Goal: Check status: Check status

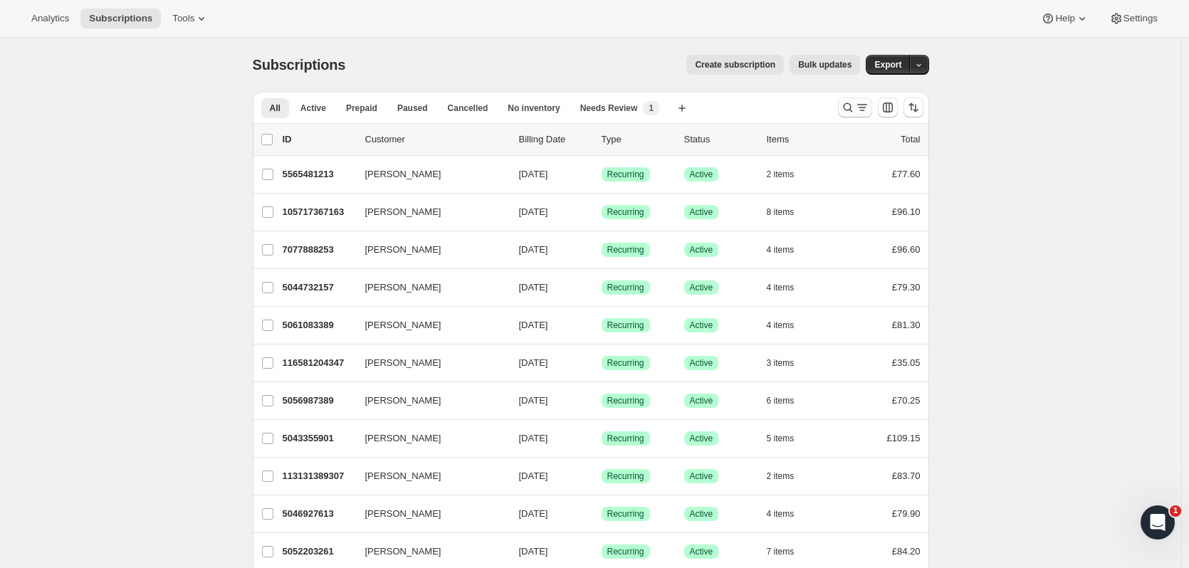
click at [852, 106] on icon "Search and filter results" at bounding box center [848, 107] width 14 height 14
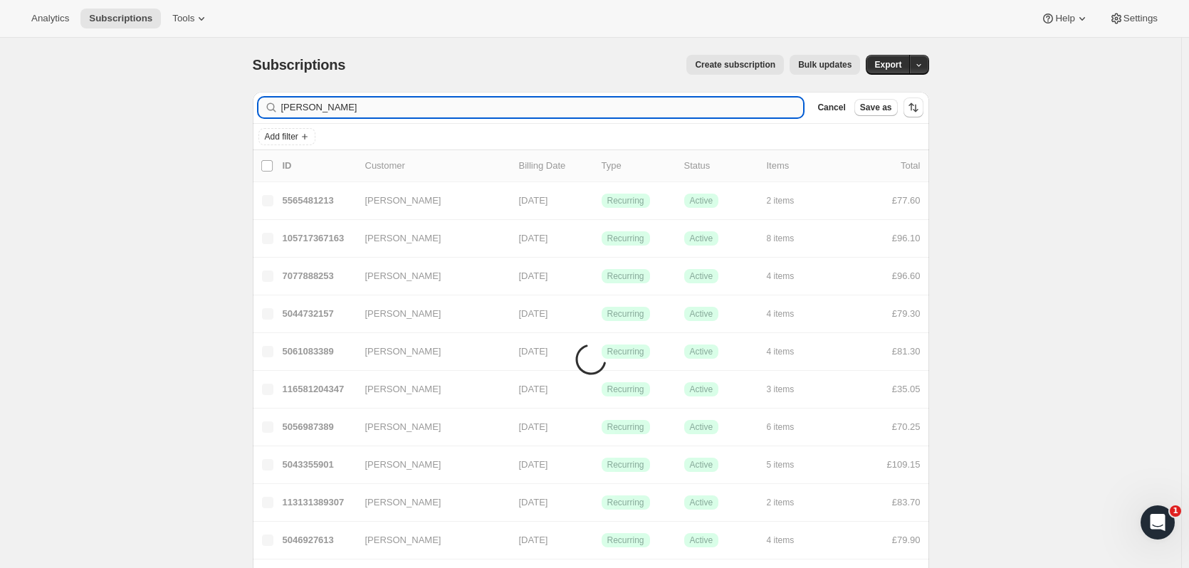
type input "[PERSON_NAME]"
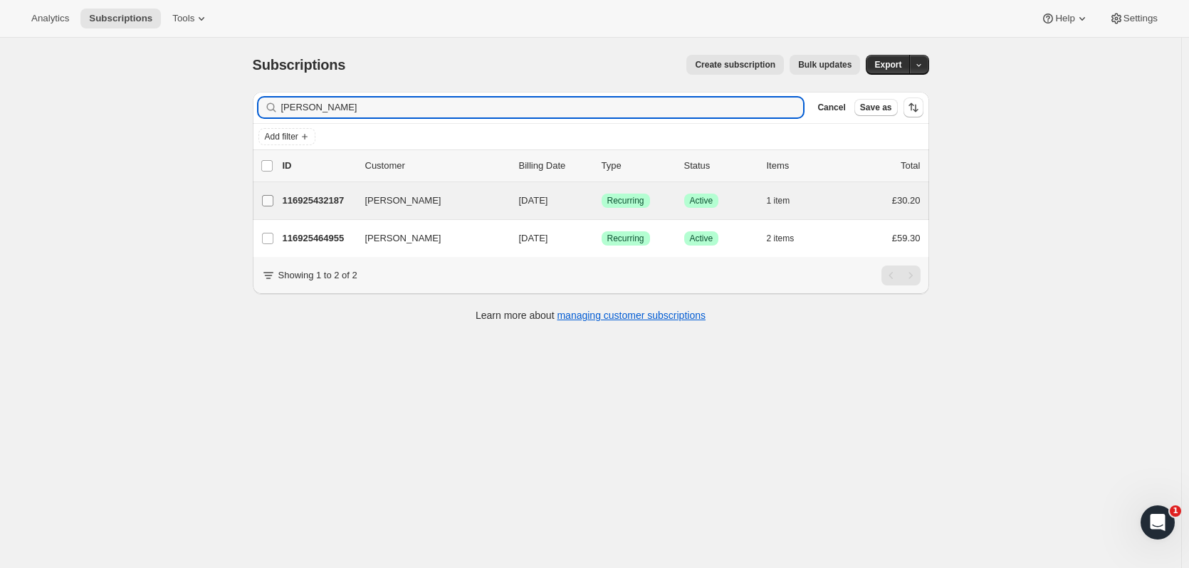
click at [283, 212] on label "[PERSON_NAME]" at bounding box center [268, 200] width 30 height 37
click at [273, 206] on input "[PERSON_NAME]" at bounding box center [267, 200] width 11 height 11
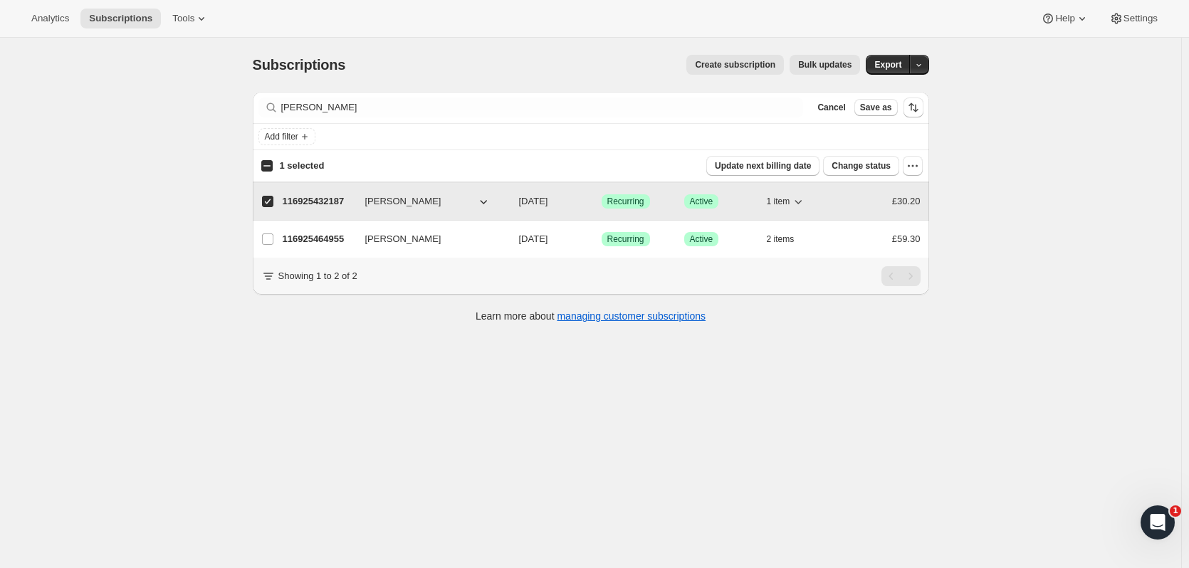
click at [300, 206] on p "116925432187" at bounding box center [318, 201] width 71 height 14
checkbox input "false"
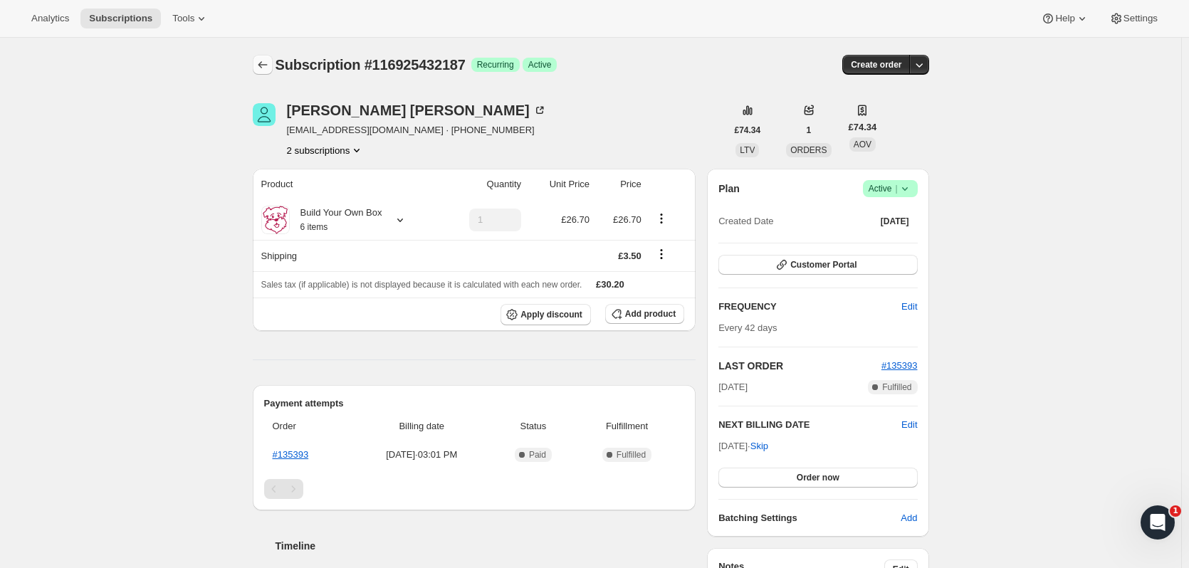
click at [260, 61] on icon "Subscriptions" at bounding box center [263, 65] width 14 height 14
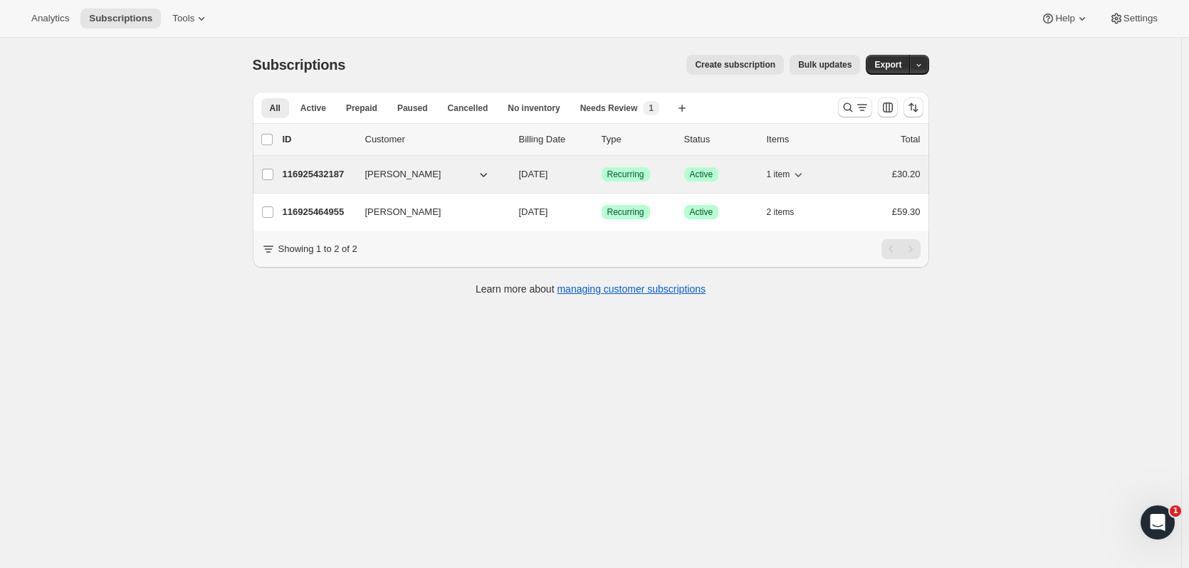
click at [350, 176] on p "116925432187" at bounding box center [318, 174] width 71 height 14
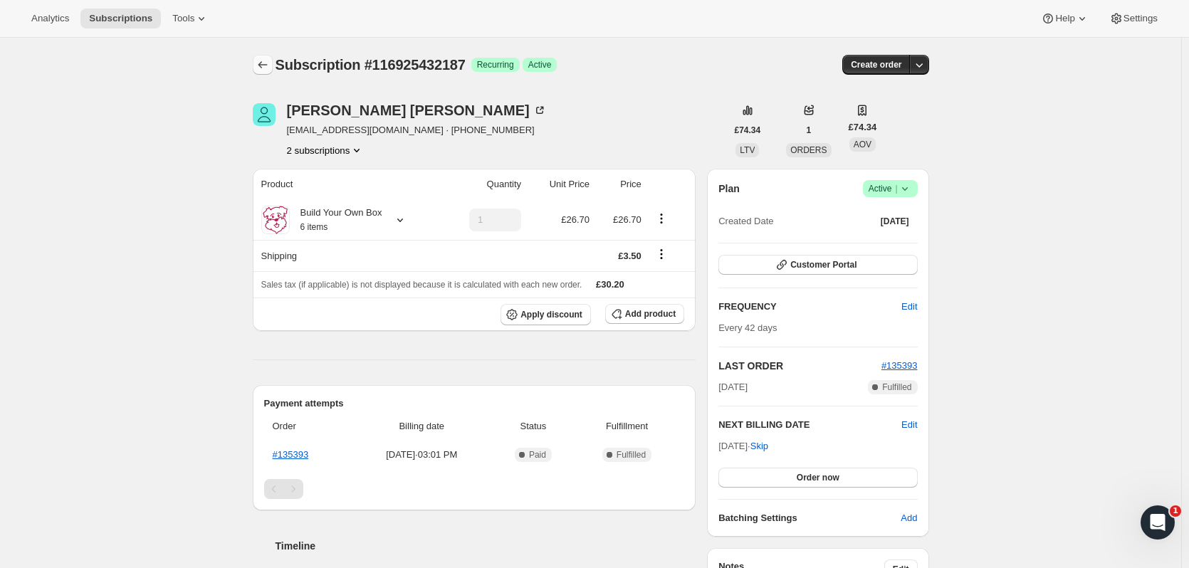
click at [258, 64] on icon "Subscriptions" at bounding box center [263, 65] width 14 height 14
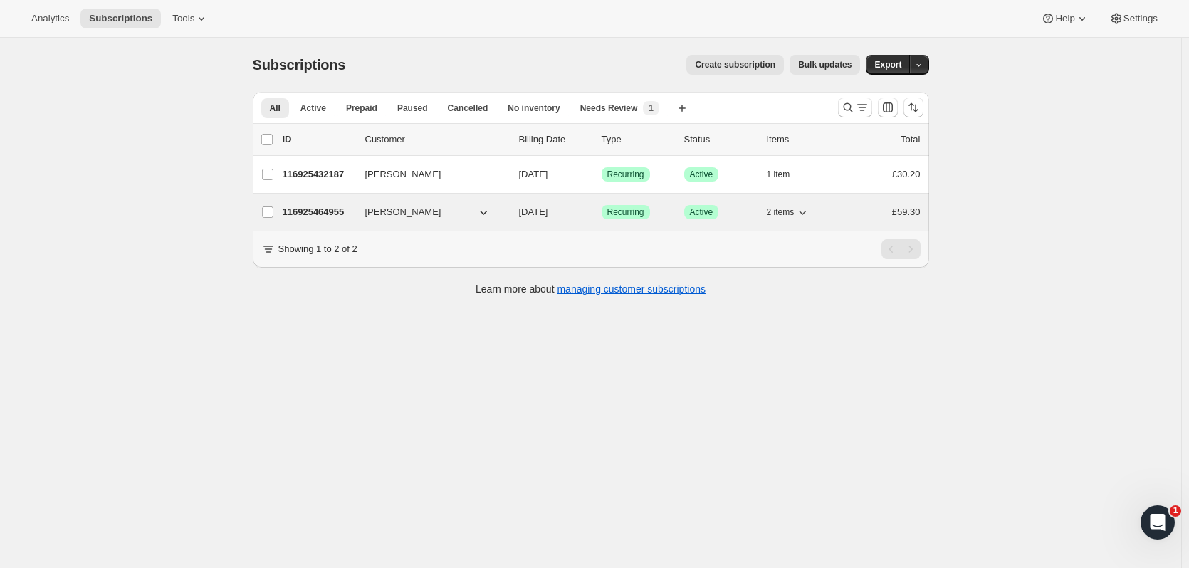
click at [402, 211] on span "[PERSON_NAME]" at bounding box center [403, 212] width 76 height 14
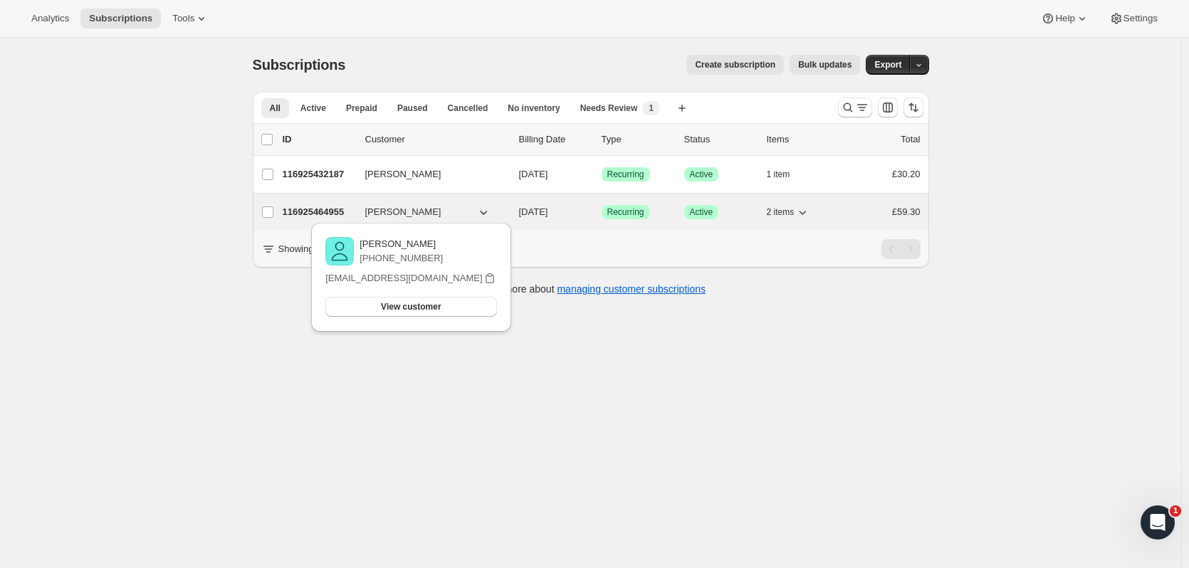
click at [332, 216] on p "116925464955" at bounding box center [318, 212] width 71 height 14
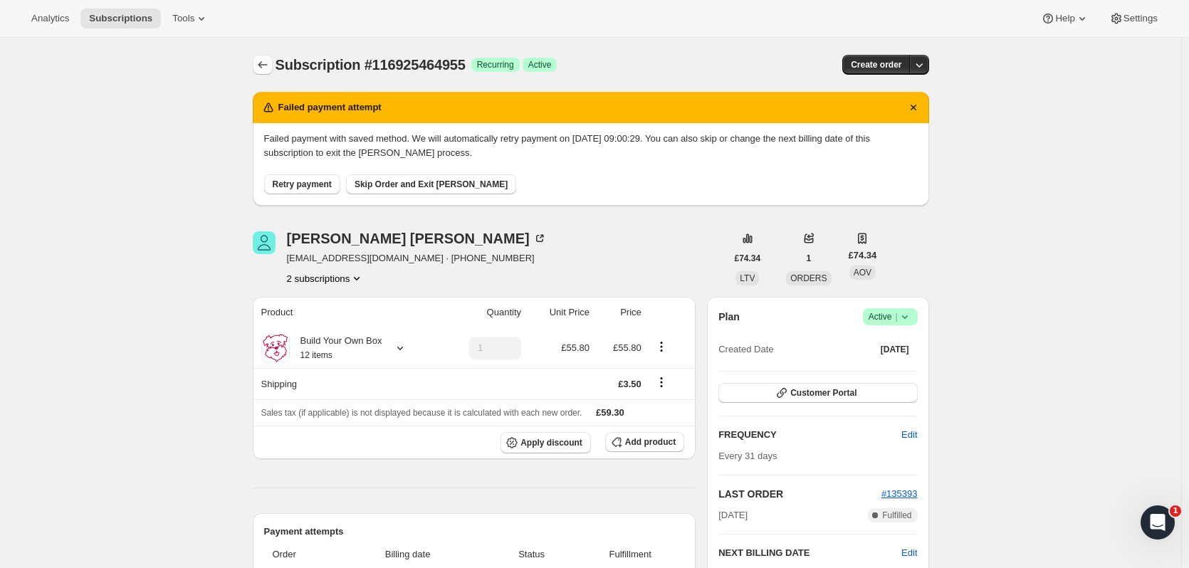
click at [265, 64] on icon "Subscriptions" at bounding box center [263, 65] width 14 height 14
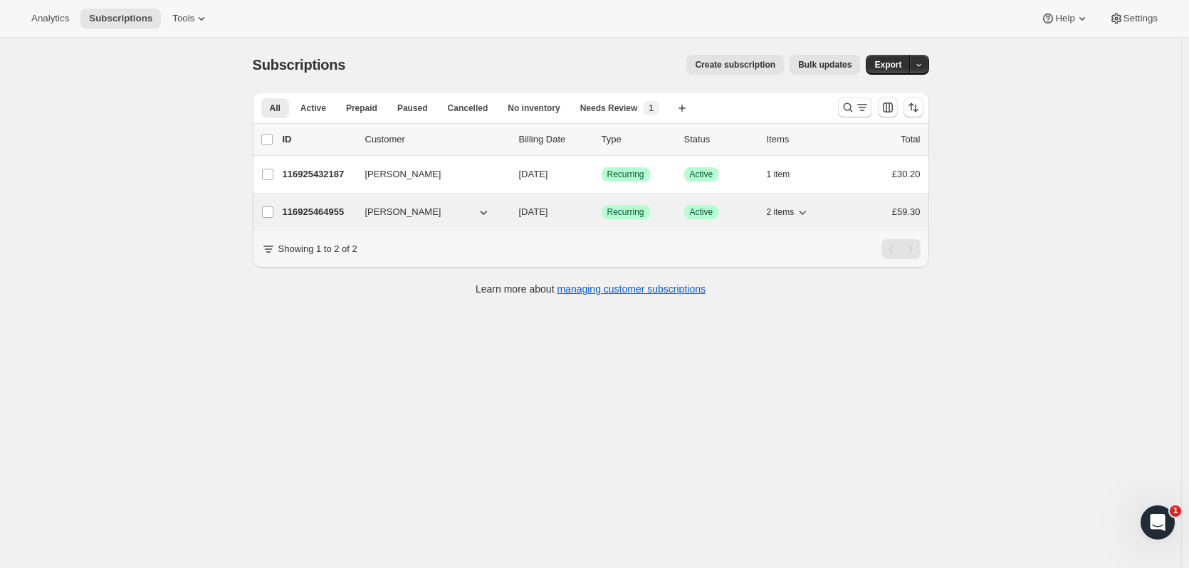
click at [351, 212] on p "116925464955" at bounding box center [318, 212] width 71 height 14
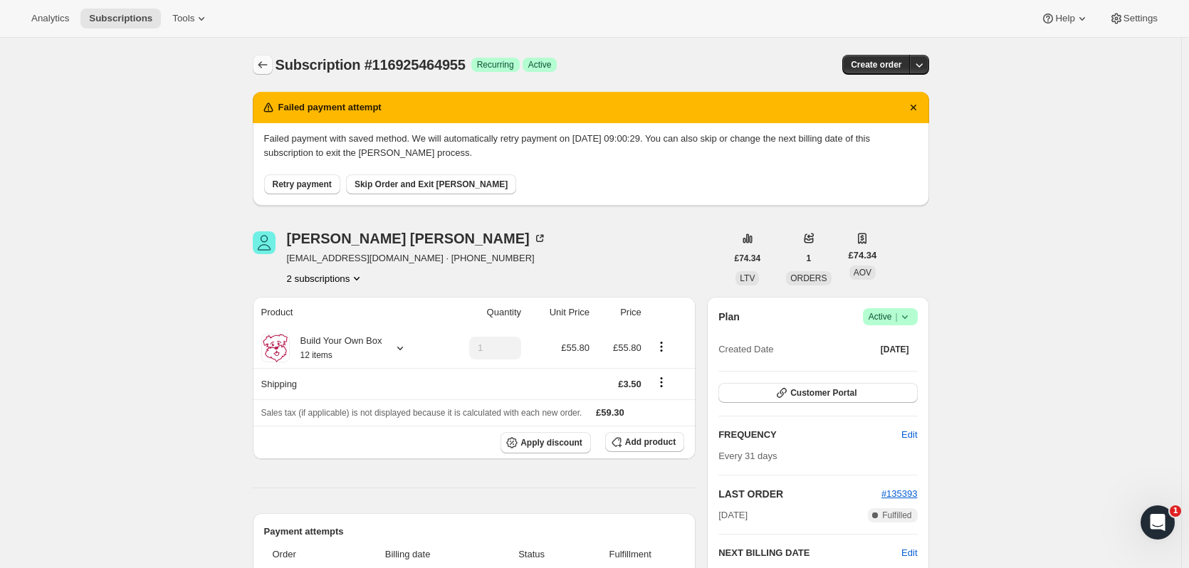
click at [258, 73] on button "Subscriptions" at bounding box center [263, 65] width 20 height 20
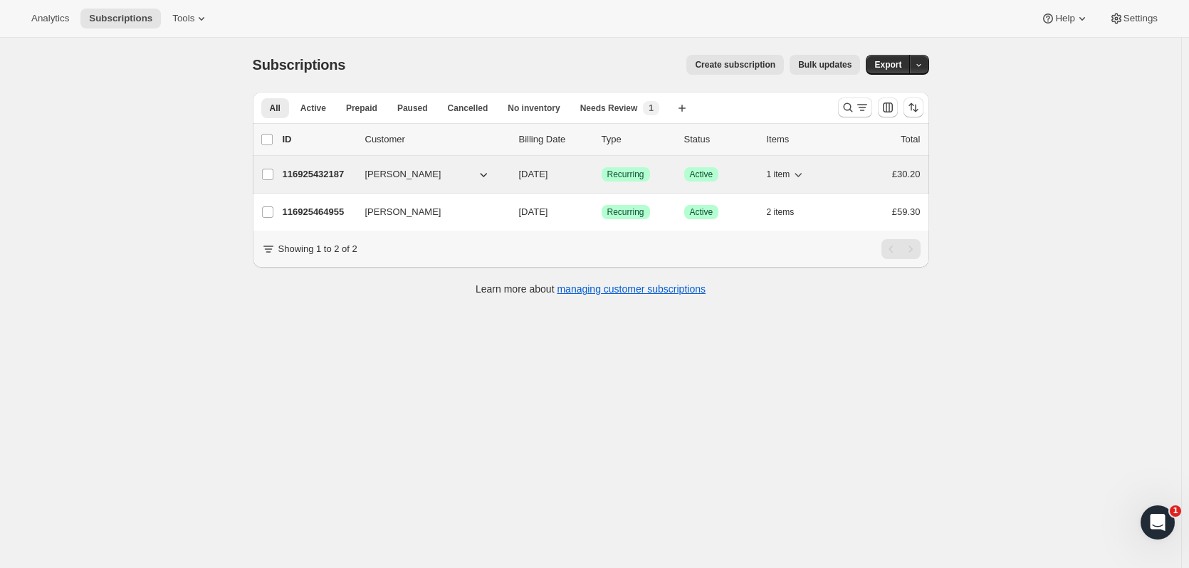
click at [346, 174] on p "116925432187" at bounding box center [318, 174] width 71 height 14
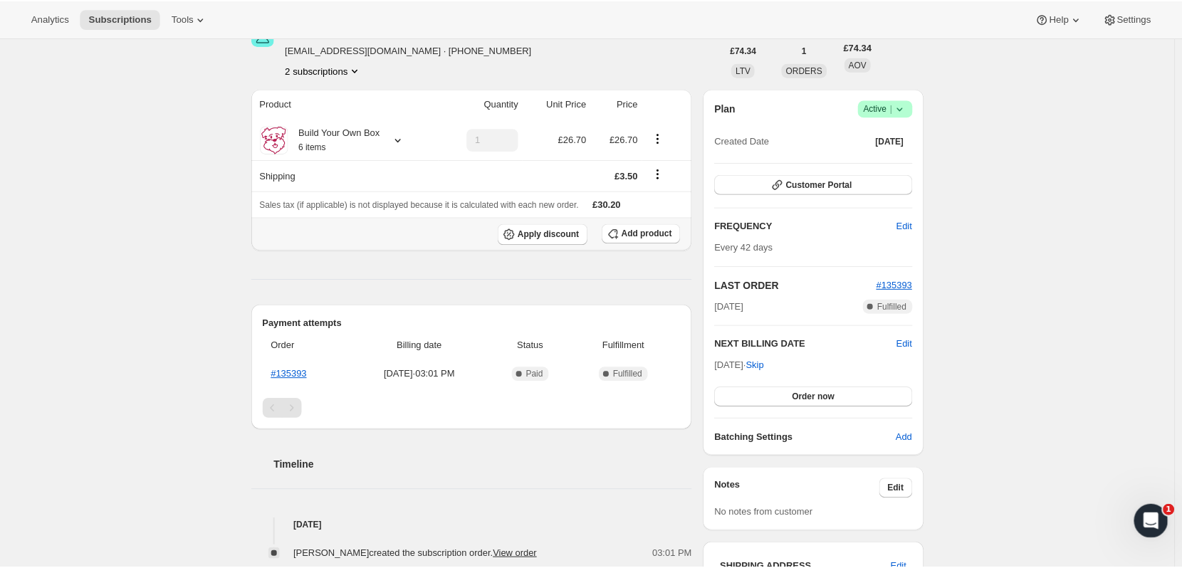
scroll to position [75, 0]
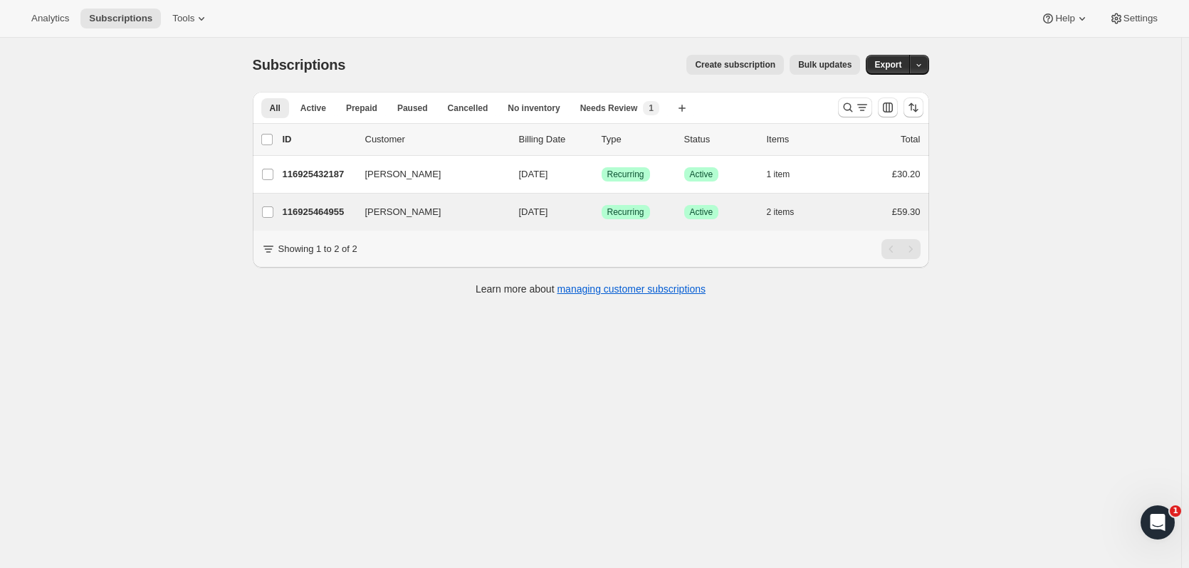
click at [512, 225] on div "Cole Williams 116925464955 Cole Williams 10/23/2025 Success Recurring Success A…" at bounding box center [591, 212] width 676 height 37
click at [322, 209] on p "116925464955" at bounding box center [318, 212] width 71 height 14
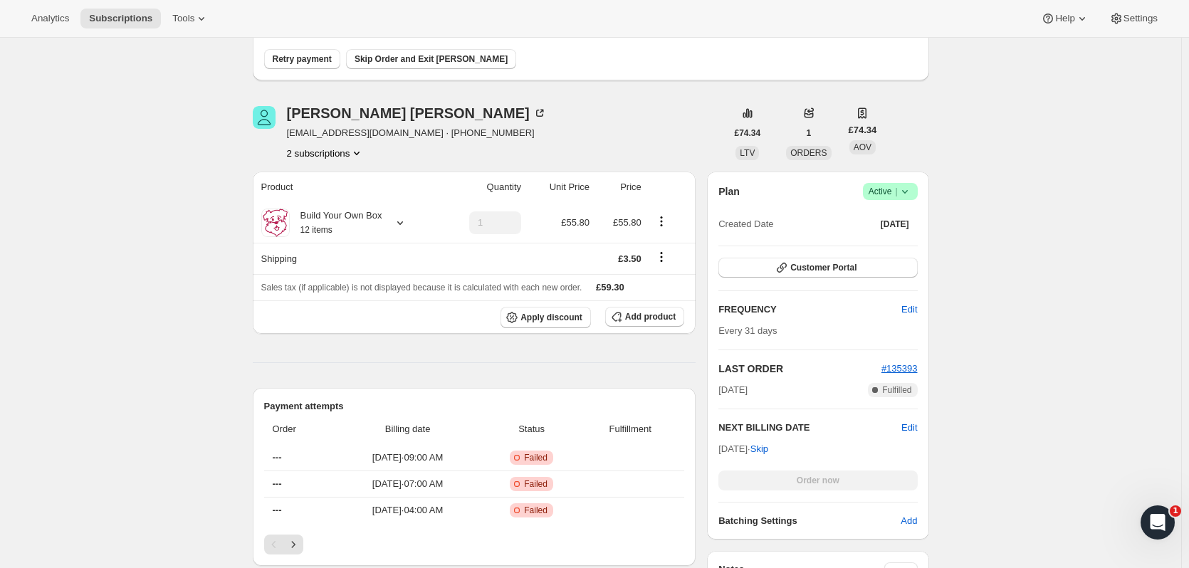
scroll to position [356, 0]
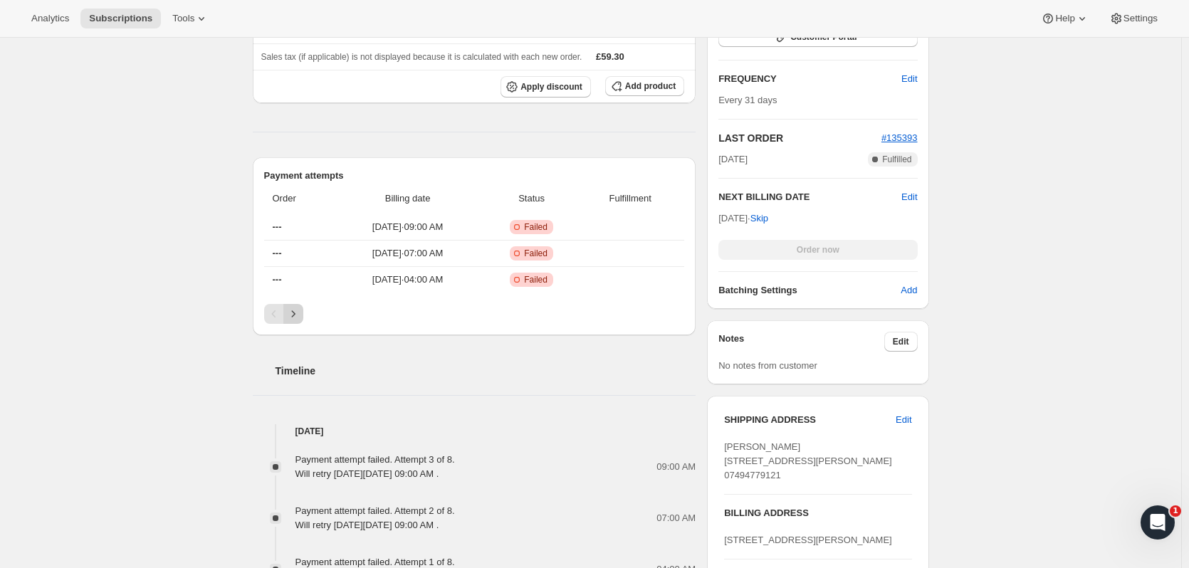
click at [293, 313] on icon "Next" at bounding box center [293, 314] width 14 height 14
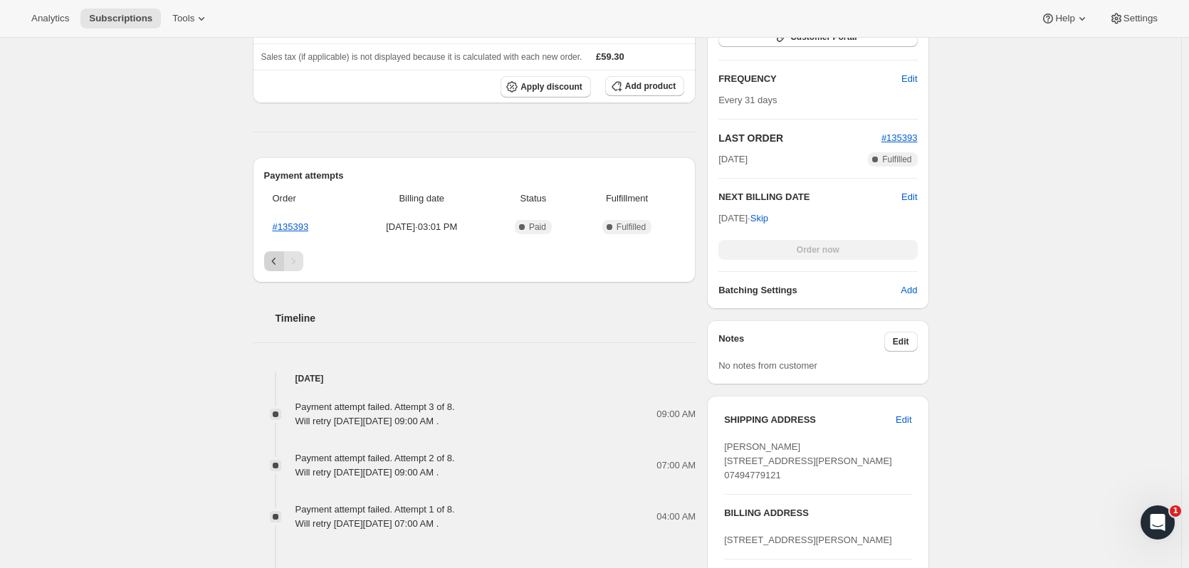
click at [270, 257] on icon "Previous" at bounding box center [274, 261] width 14 height 14
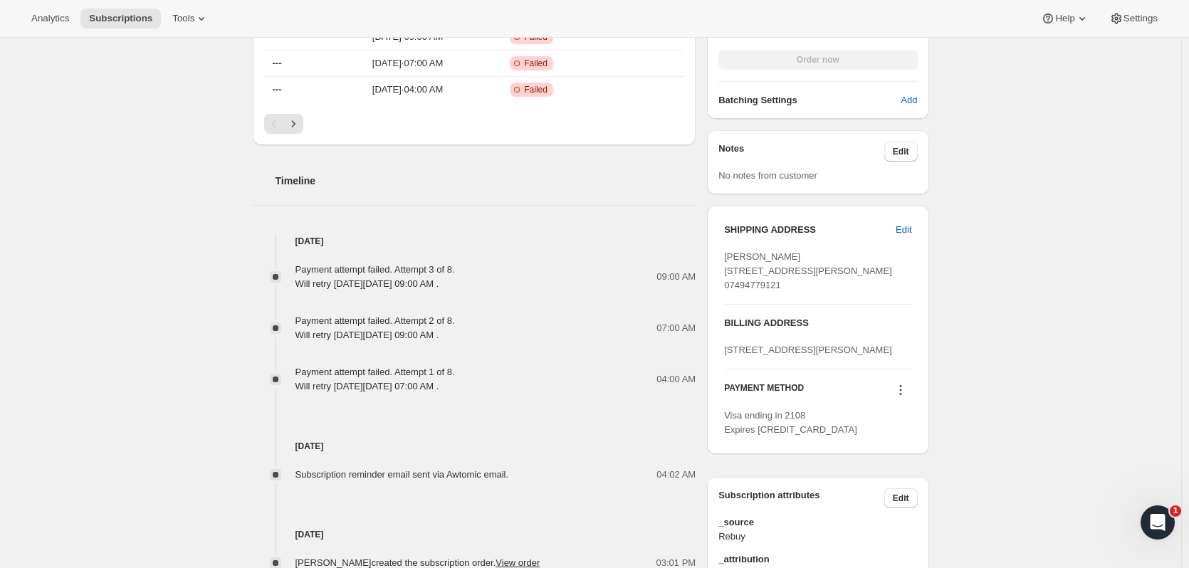
scroll to position [570, 0]
